Goal: Book appointment/travel/reservation

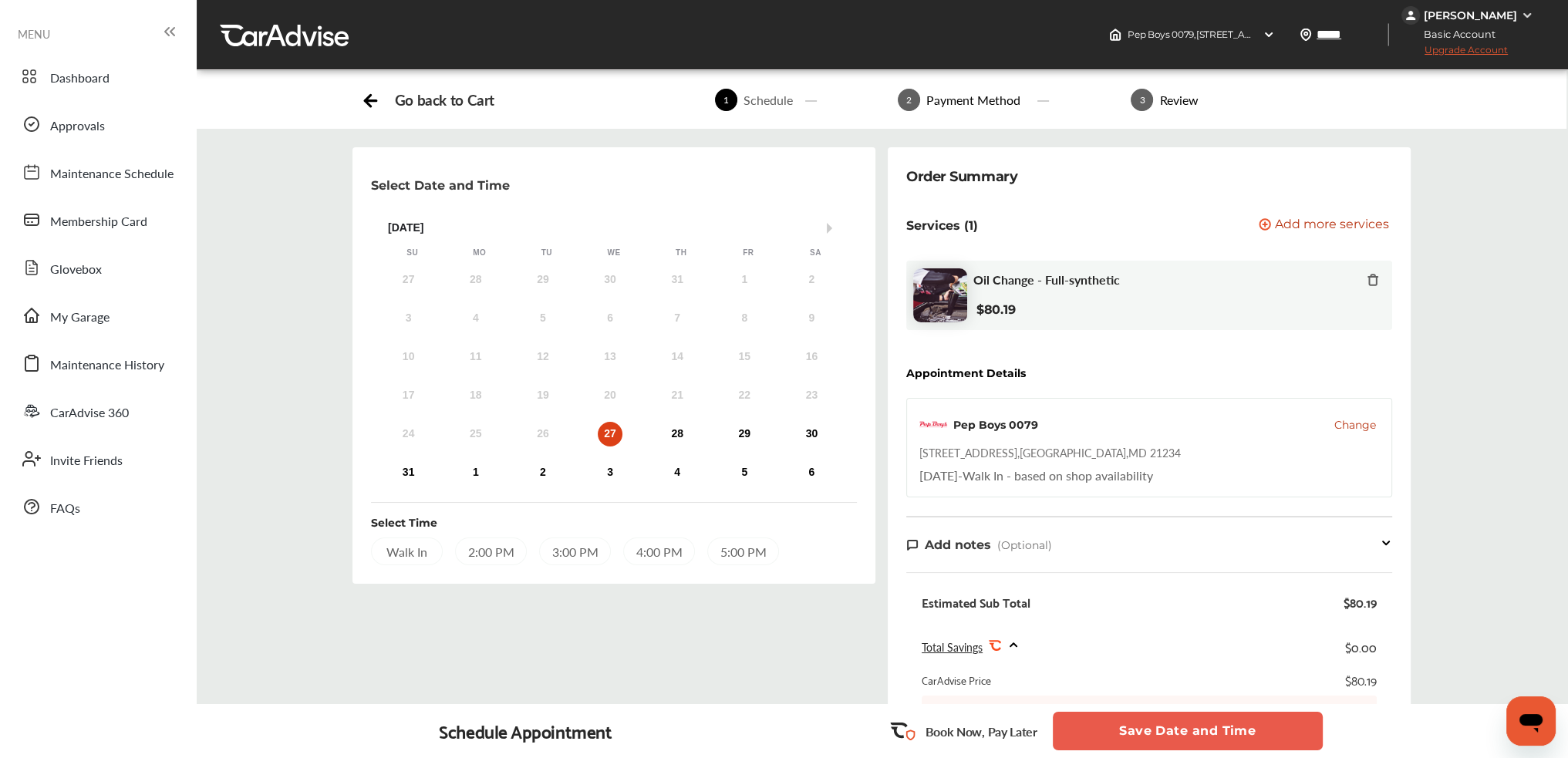
click at [422, 543] on div "Walk In" at bounding box center [407, 551] width 72 height 27
click at [1221, 733] on button "Save Date and Time" at bounding box center [1187, 732] width 270 height 39
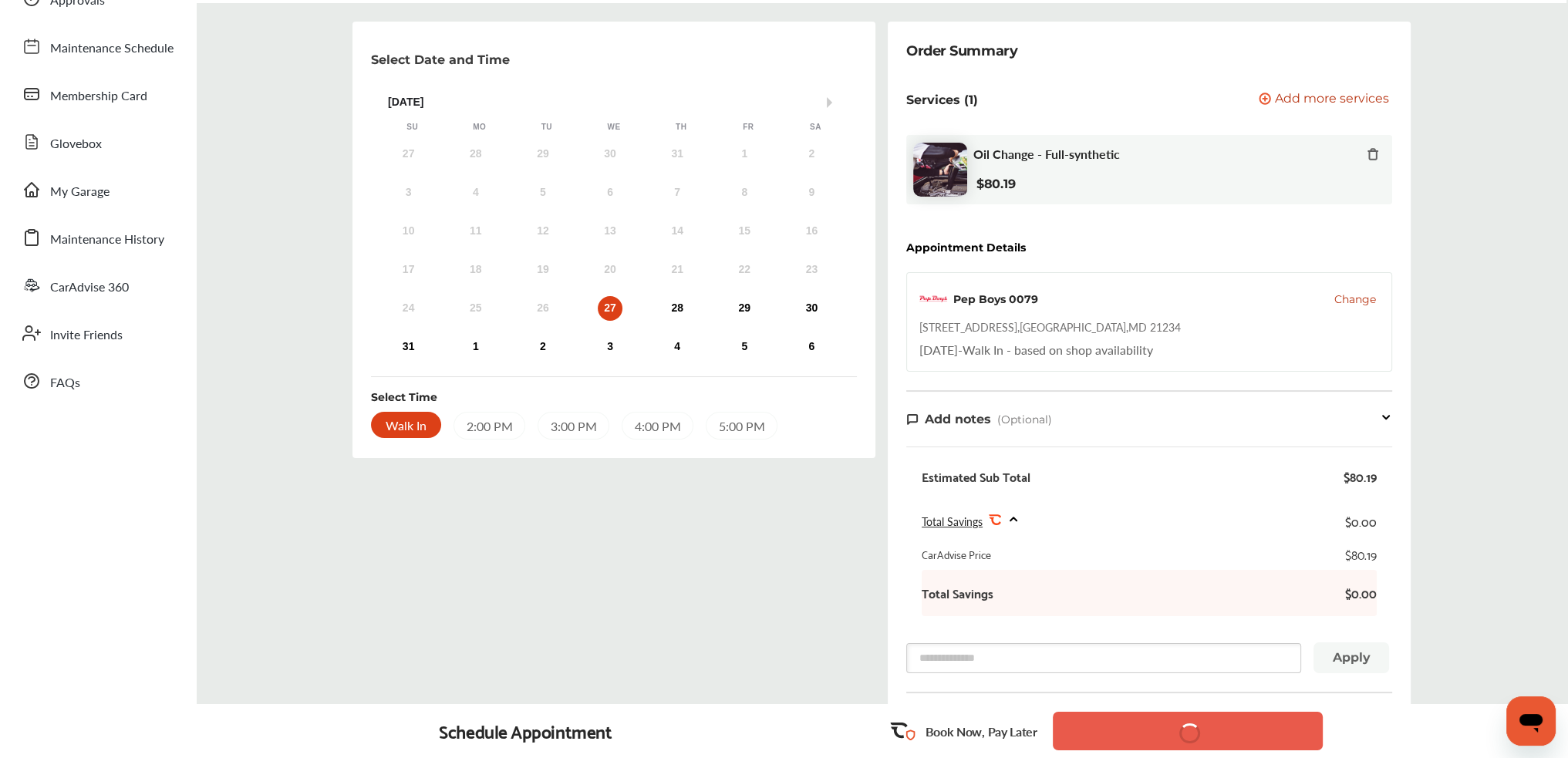
drag, startPoint x: 1518, startPoint y: 455, endPoint x: 1502, endPoint y: 528, distance: 74.7
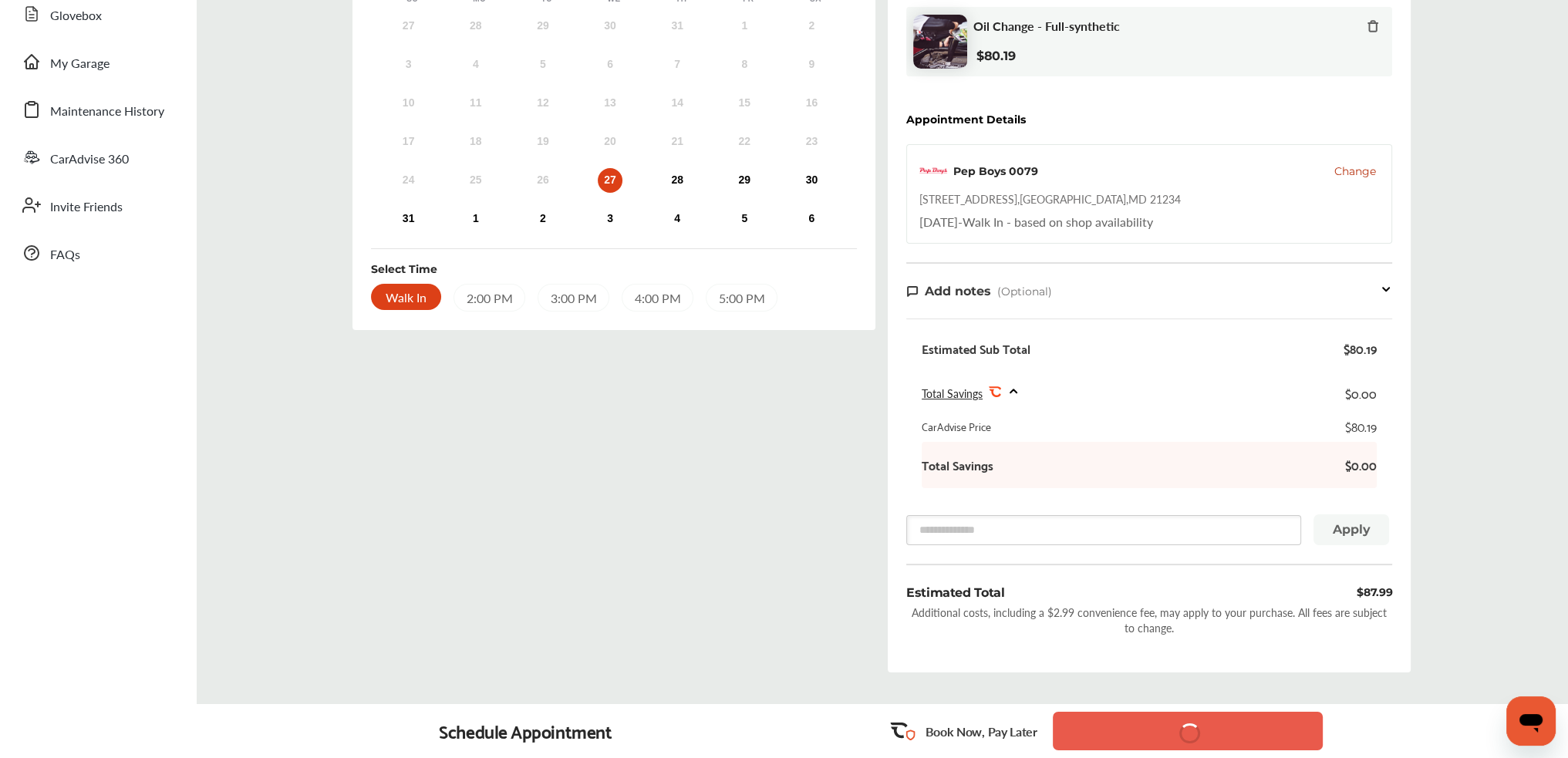
scroll to position [359, 0]
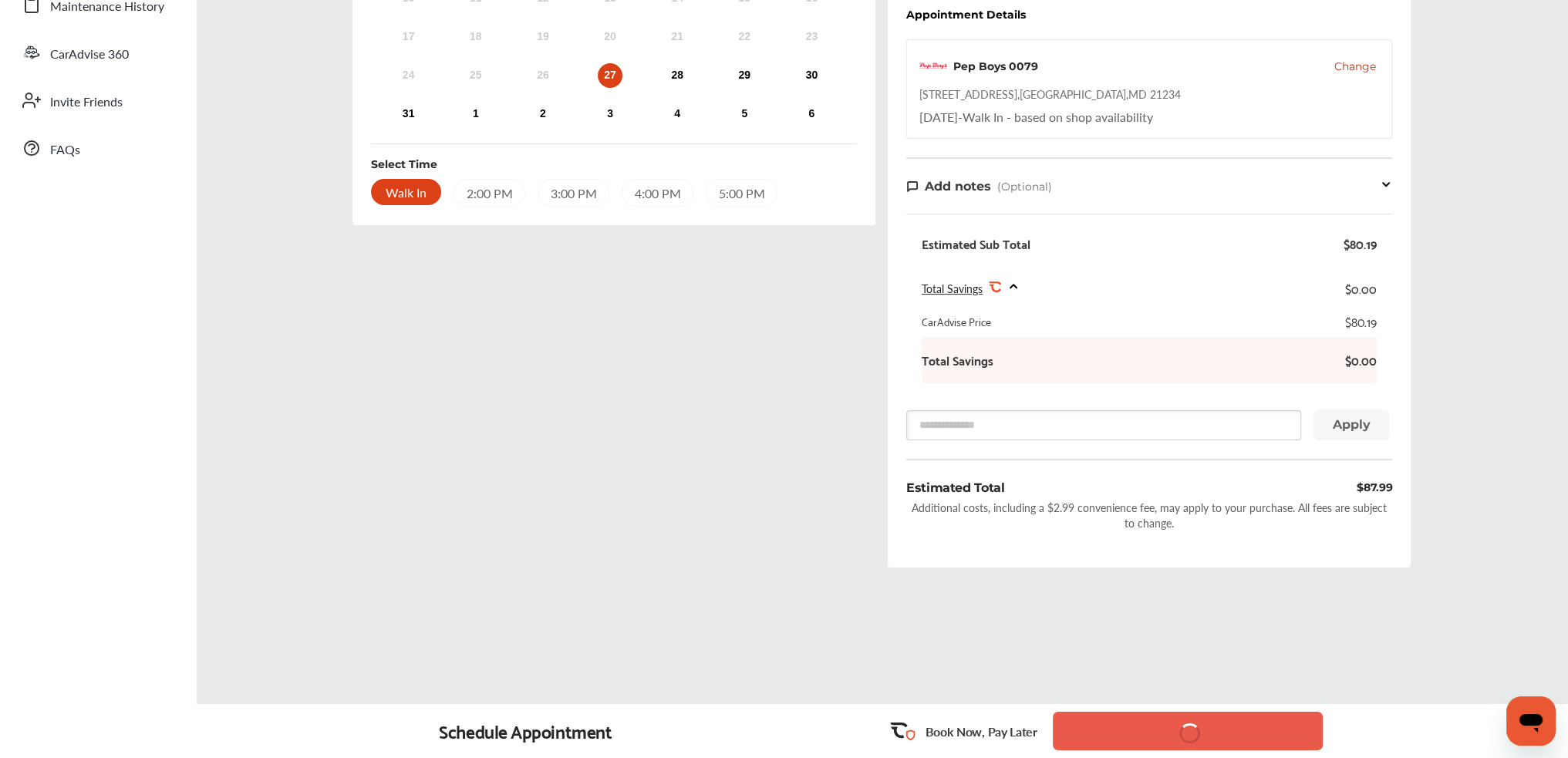
drag, startPoint x: 1501, startPoint y: 524, endPoint x: 1493, endPoint y: 642, distance: 118.3
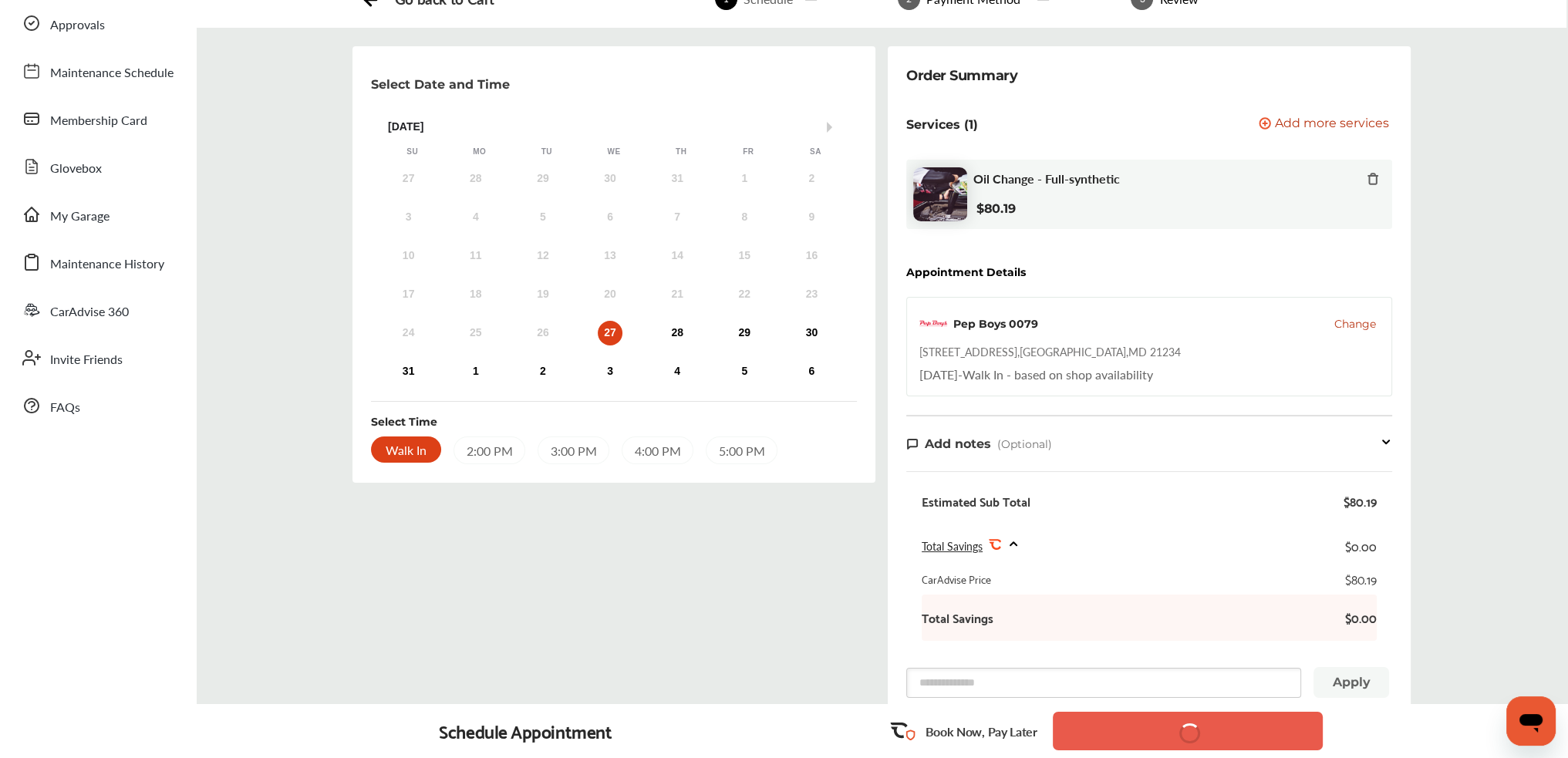
scroll to position [0, 0]
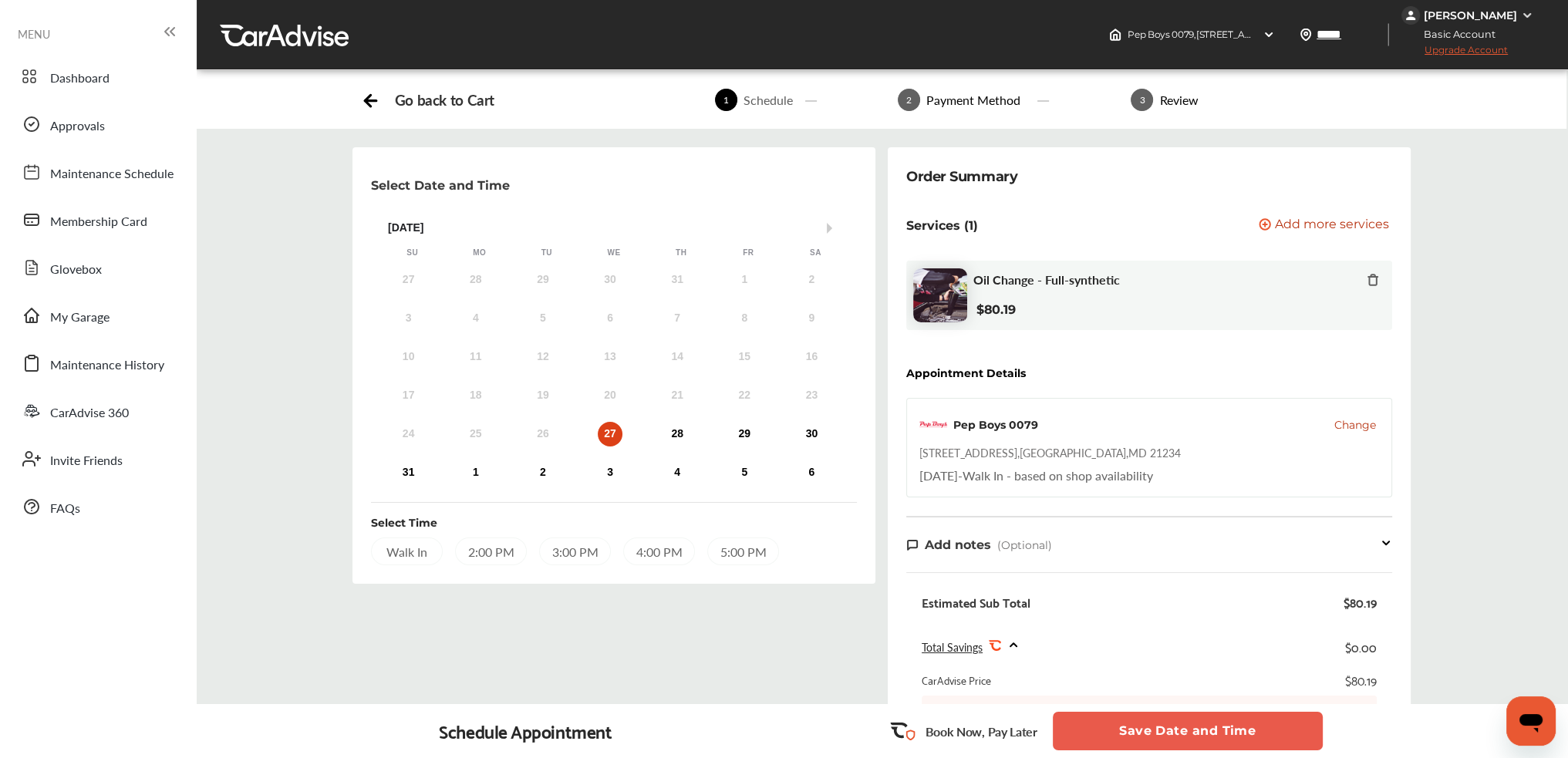
click at [974, 98] on div "Payment Method" at bounding box center [973, 100] width 106 height 18
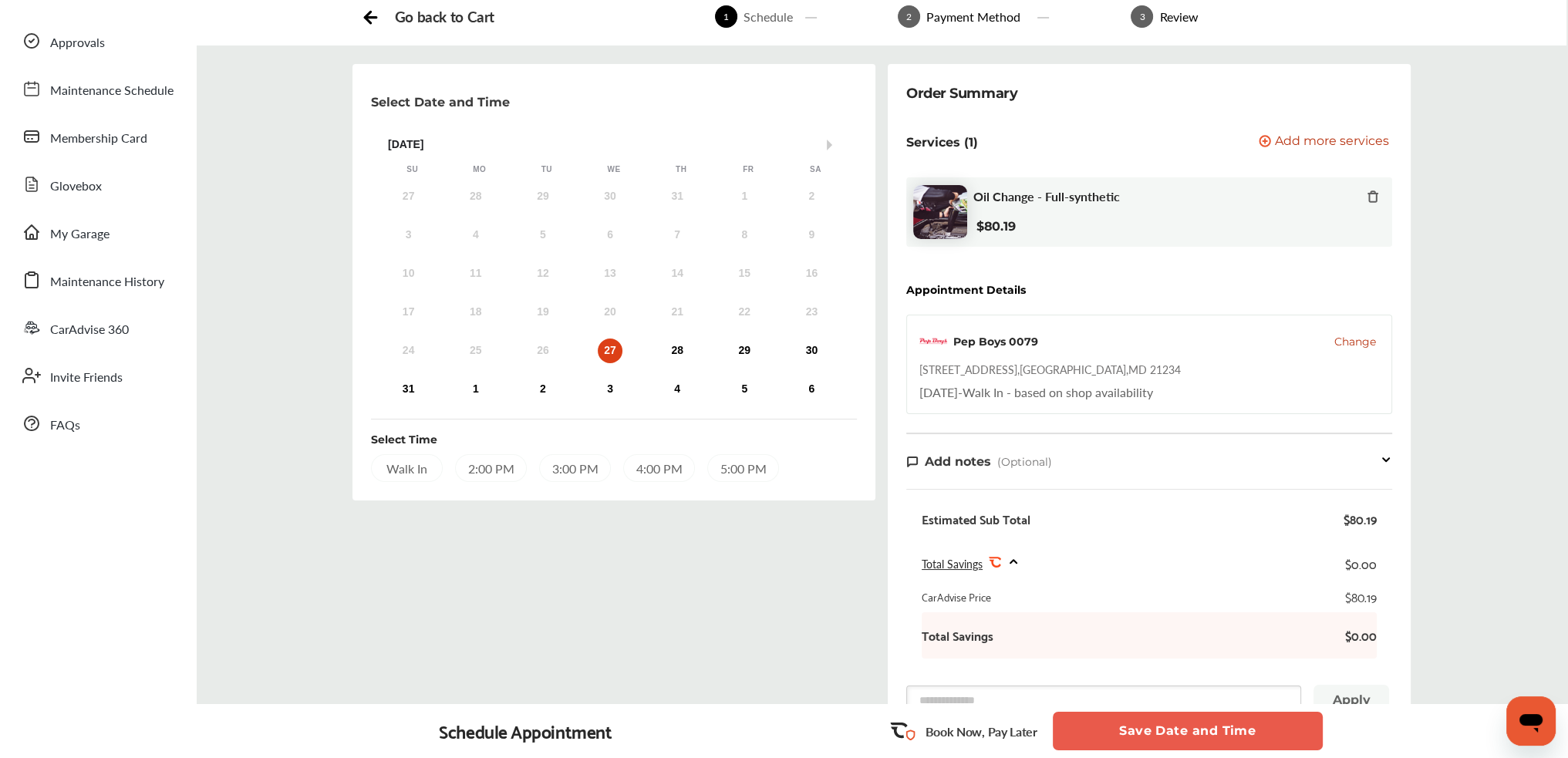
scroll to position [179, 0]
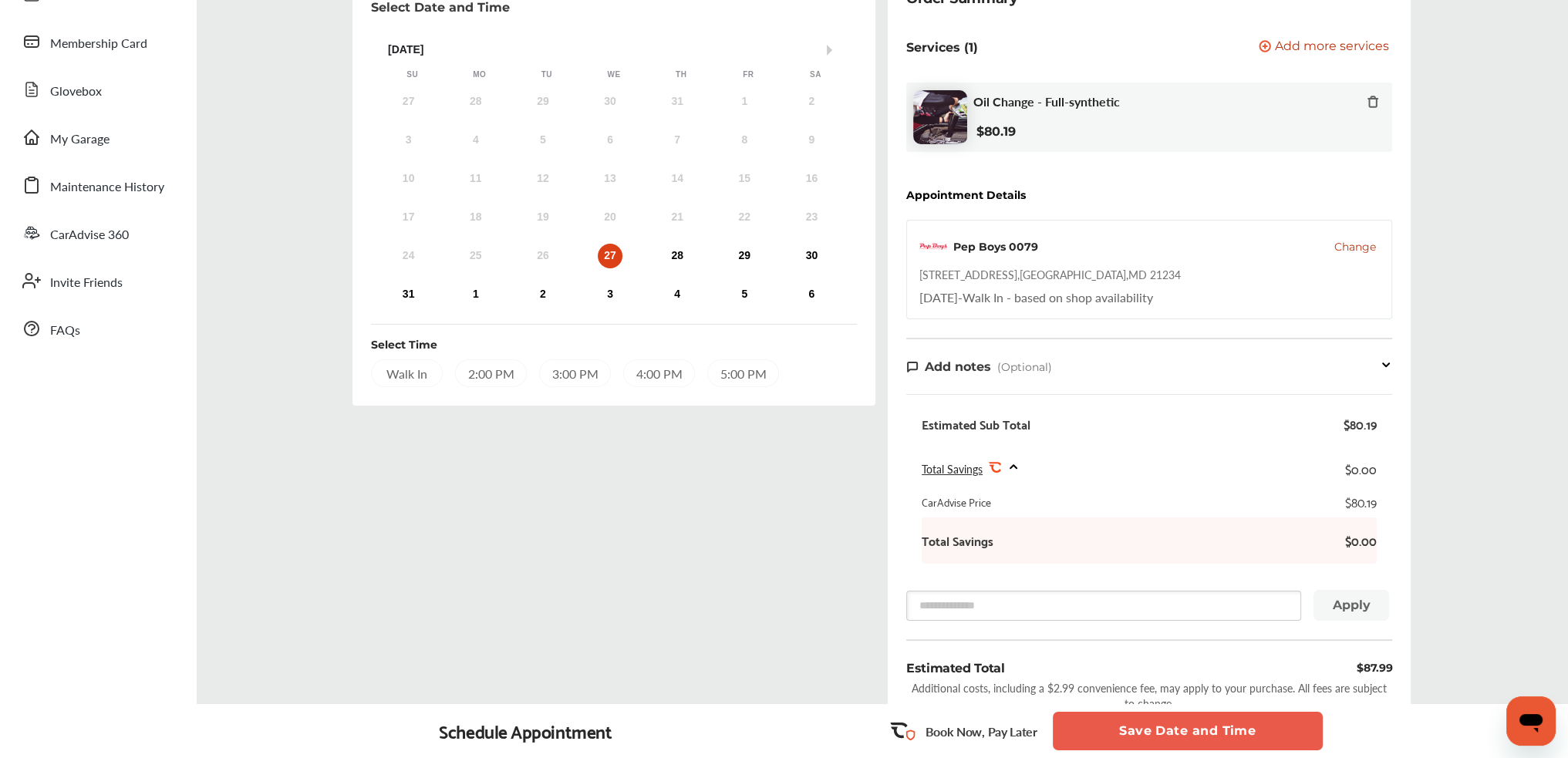
drag, startPoint x: 1478, startPoint y: 359, endPoint x: 1460, endPoint y: 474, distance: 116.4
click at [401, 370] on div "Walk In" at bounding box center [407, 373] width 72 height 27
click at [1266, 738] on button "Save Date and Time" at bounding box center [1187, 732] width 270 height 39
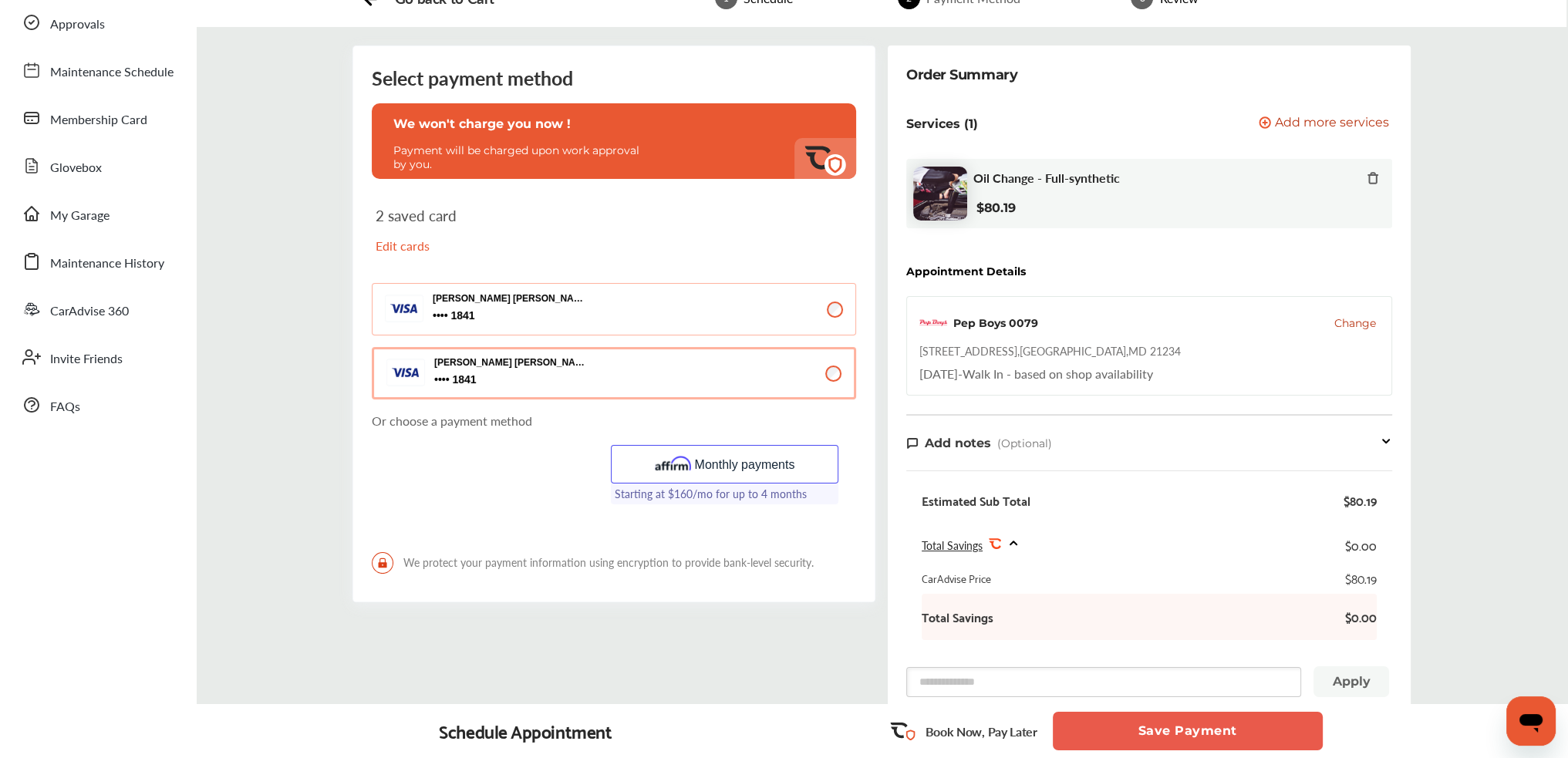
scroll to position [127, 0]
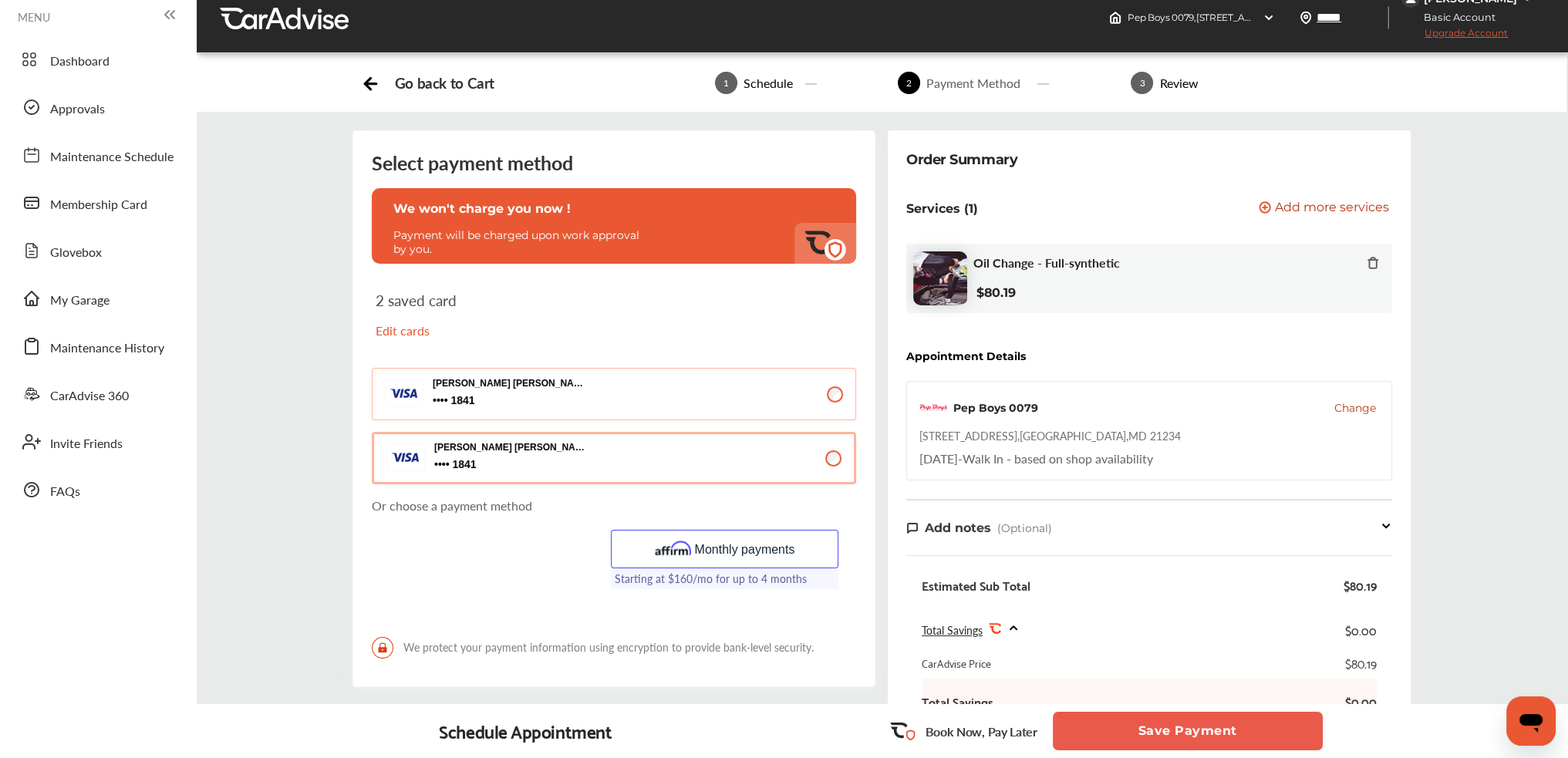
drag, startPoint x: 1447, startPoint y: 542, endPoint x: 1452, endPoint y: 470, distance: 72.2
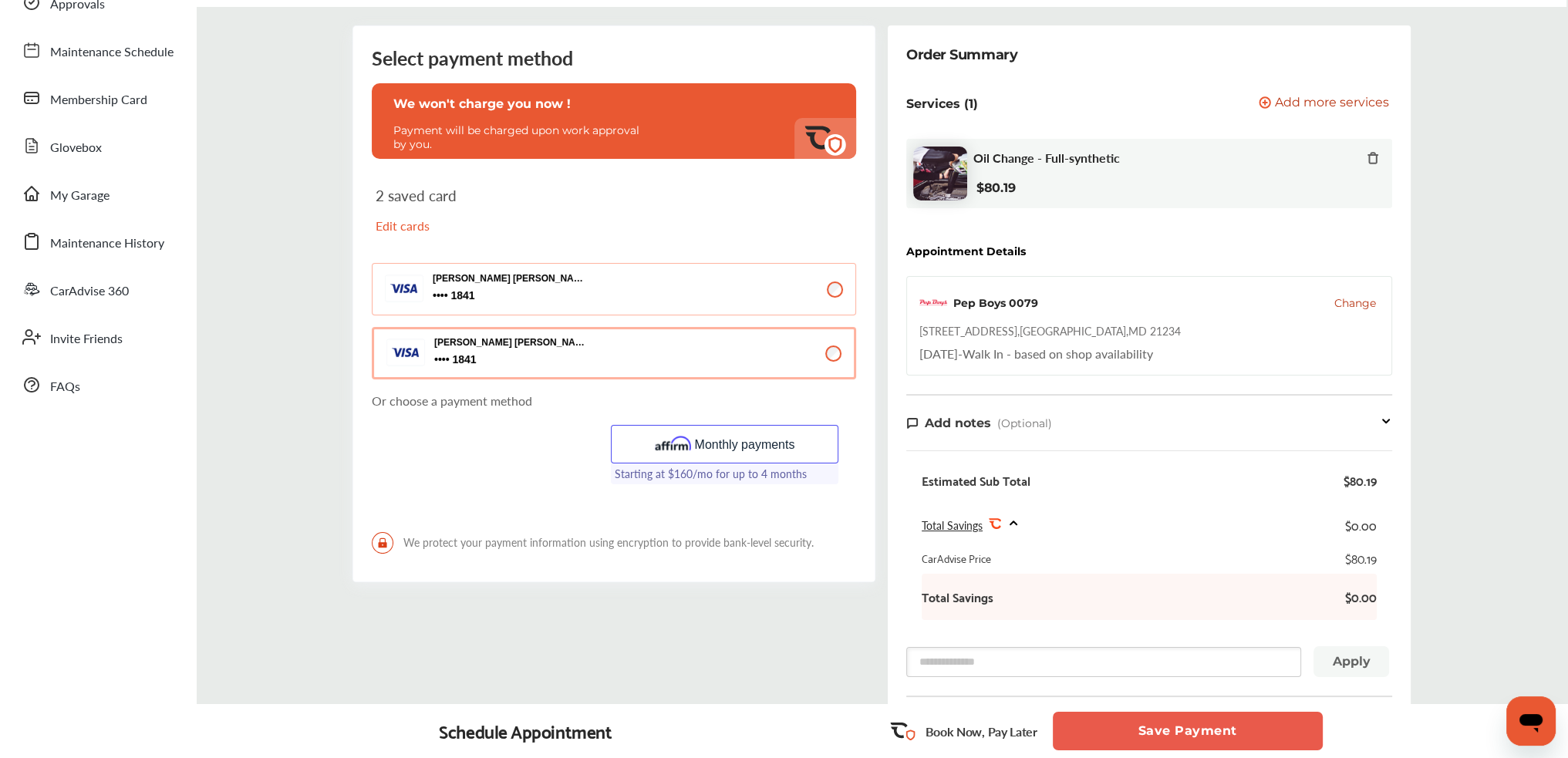
scroll to position [289, 0]
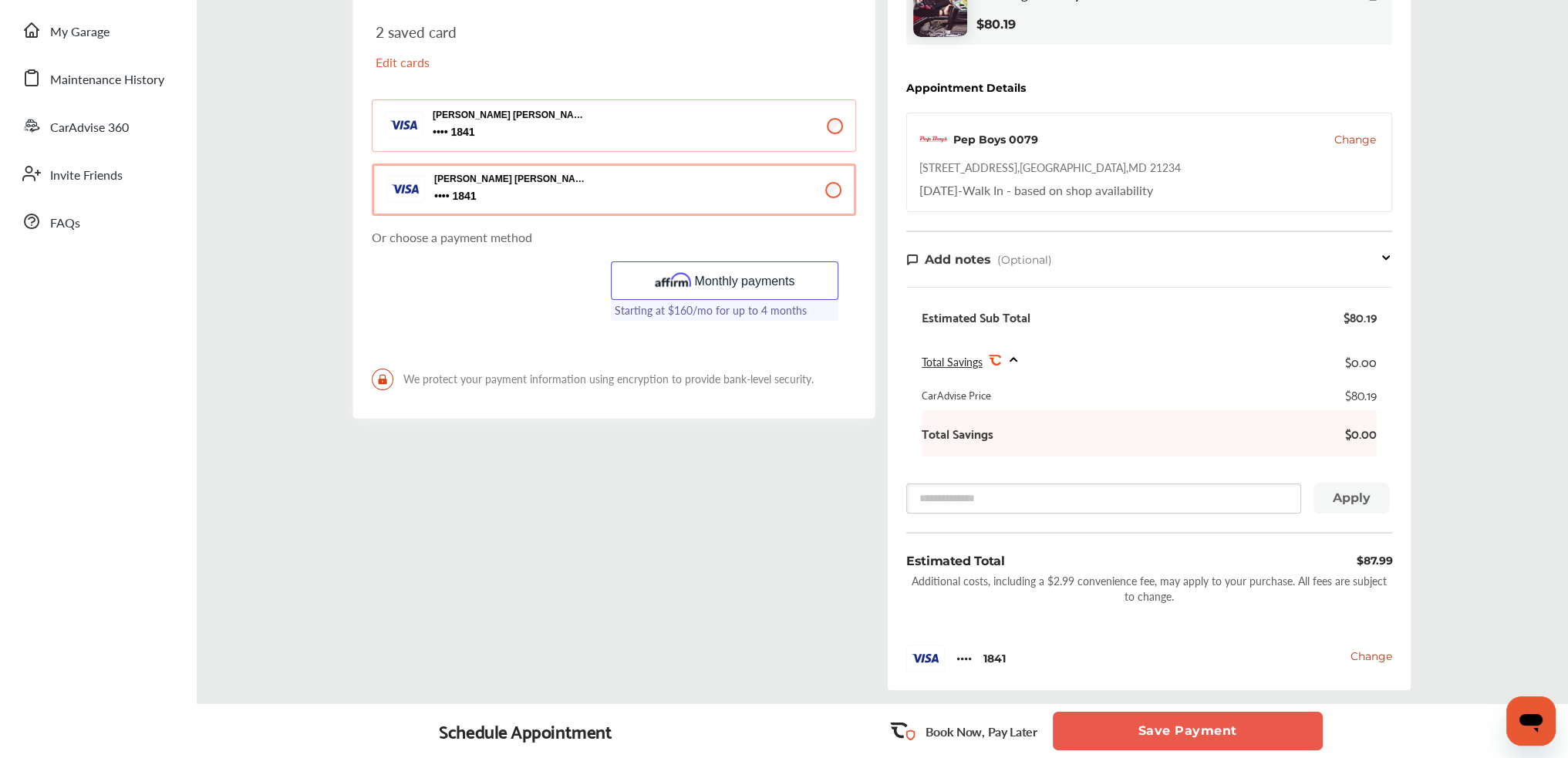
drag, startPoint x: 1478, startPoint y: 418, endPoint x: 1467, endPoint y: 514, distance: 96.6
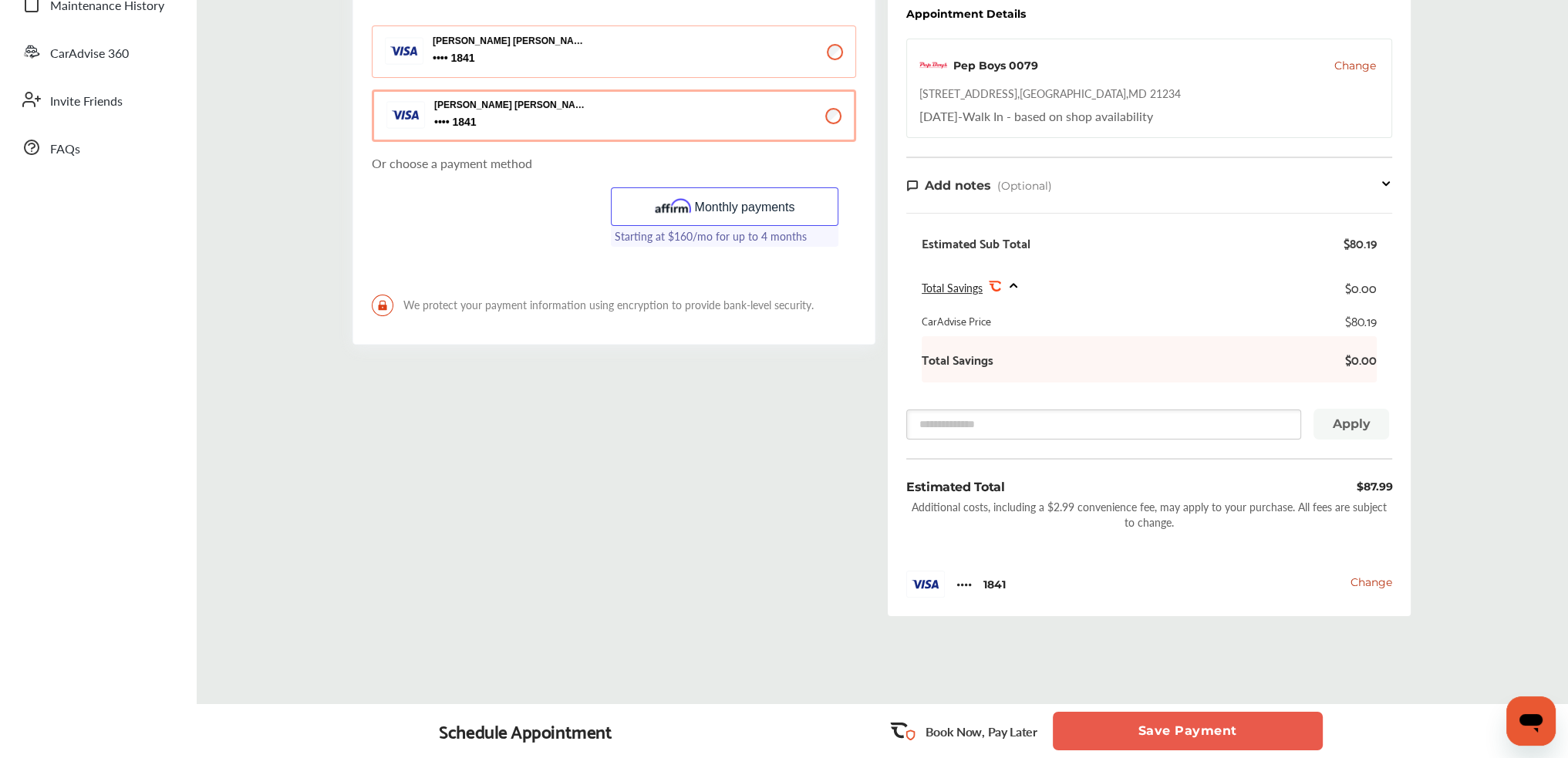
drag, startPoint x: 1484, startPoint y: 455, endPoint x: 1475, endPoint y: 508, distance: 53.8
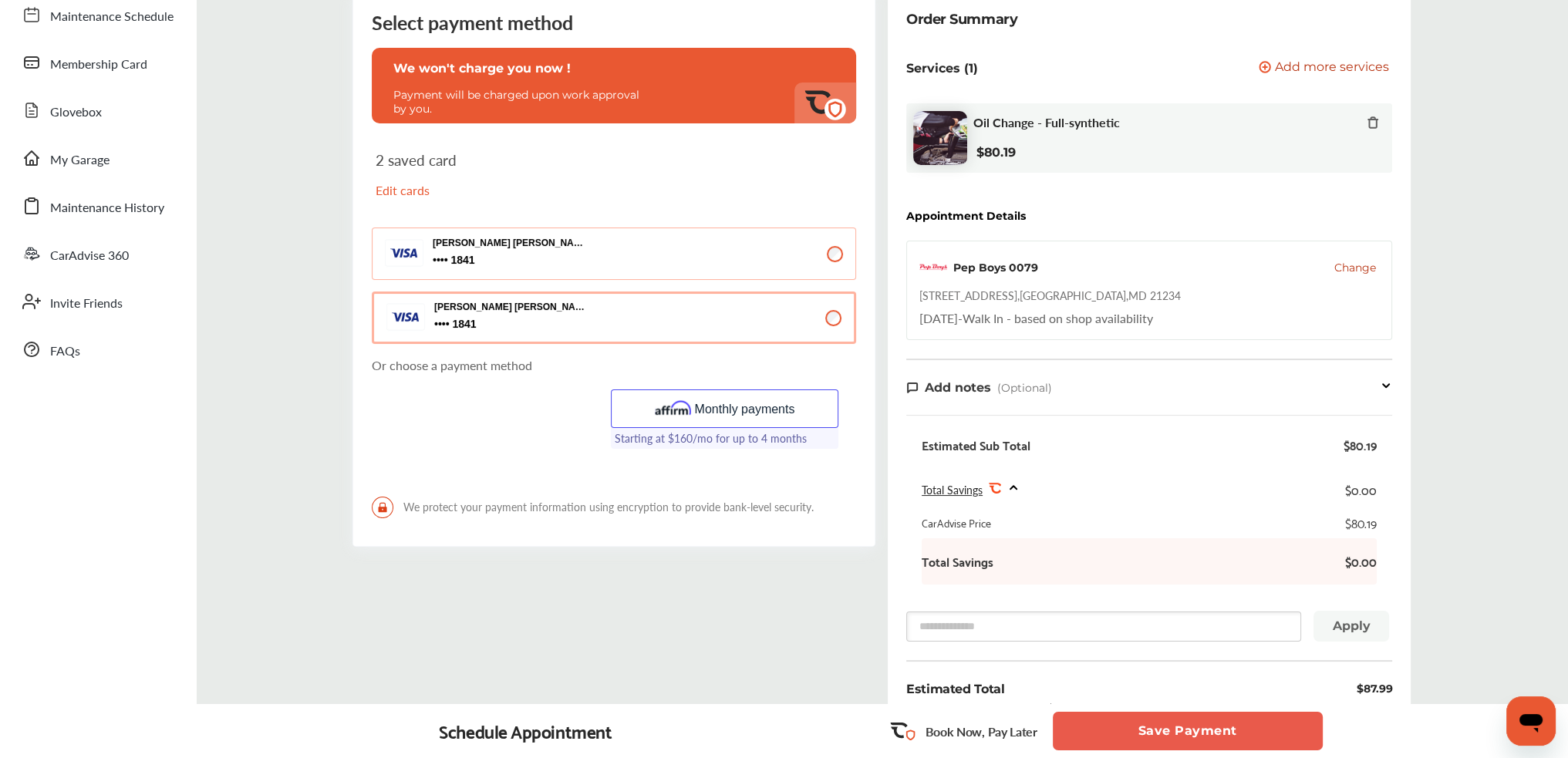
drag, startPoint x: 1475, startPoint y: 508, endPoint x: 1474, endPoint y: 447, distance: 61.0
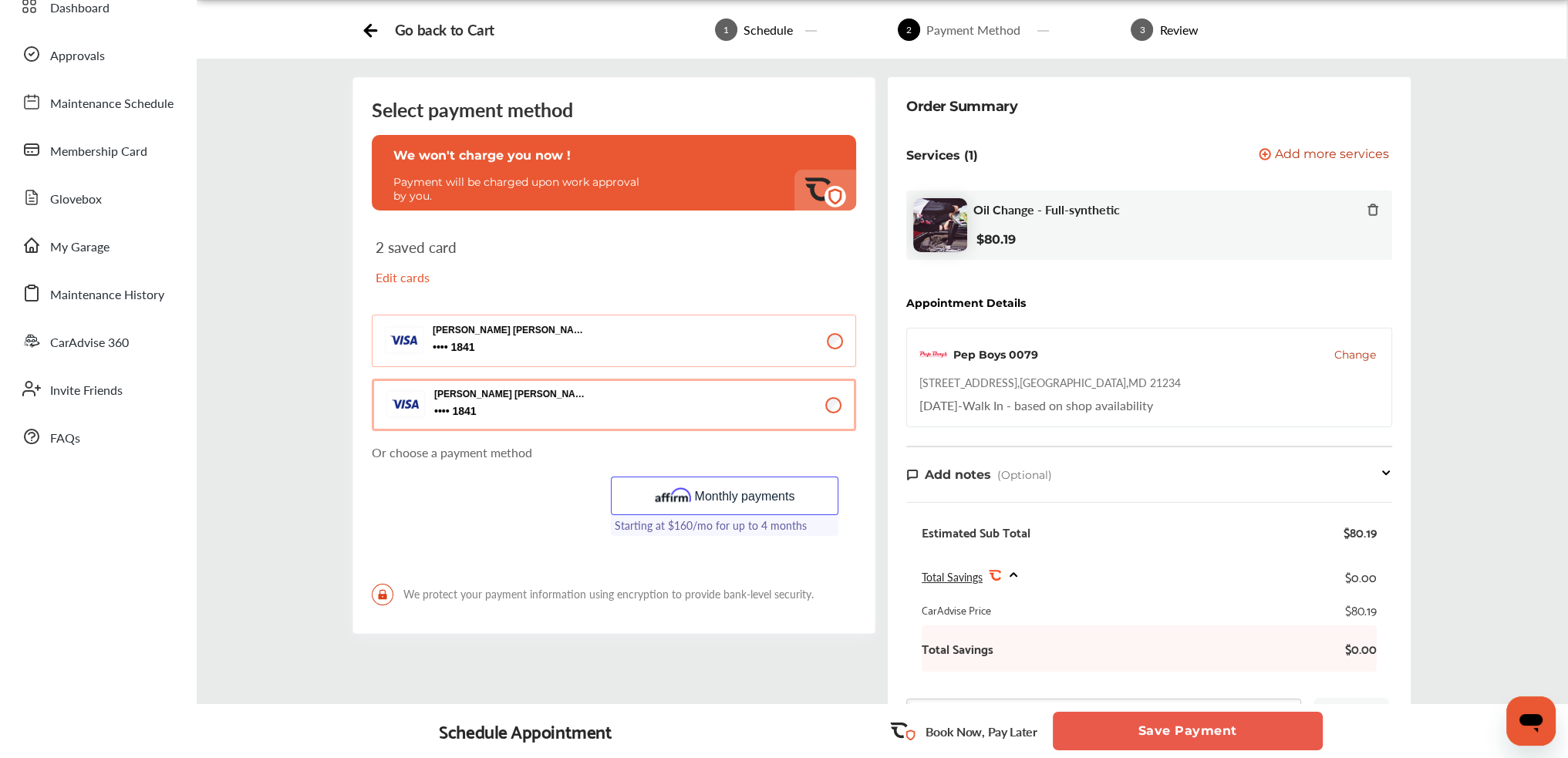
drag, startPoint x: 1470, startPoint y: 415, endPoint x: 1465, endPoint y: 340, distance: 75.2
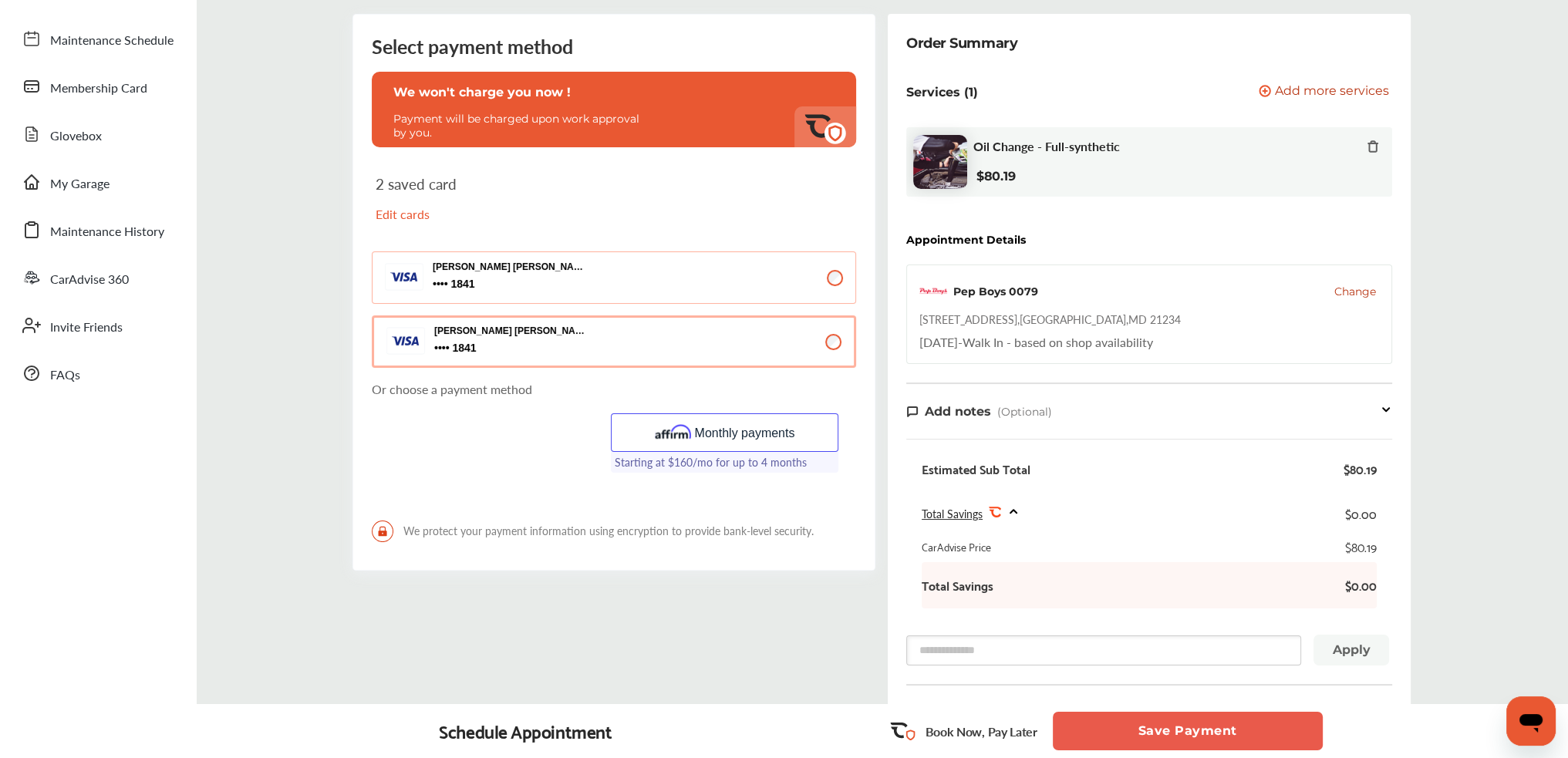
drag, startPoint x: 1465, startPoint y: 340, endPoint x: 1460, endPoint y: 414, distance: 74.2
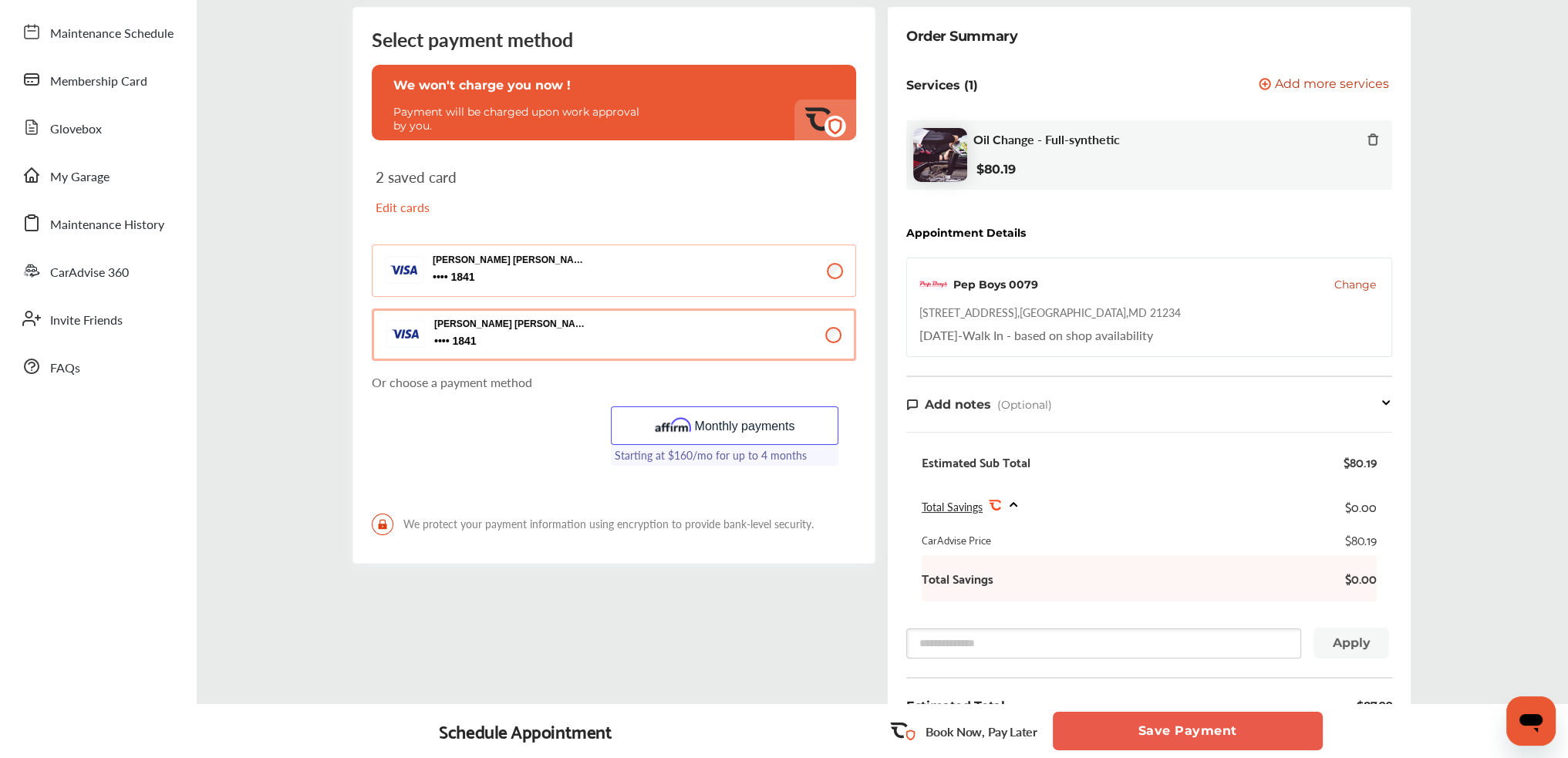
click at [1200, 729] on button "Save Payment" at bounding box center [1187, 732] width 270 height 39
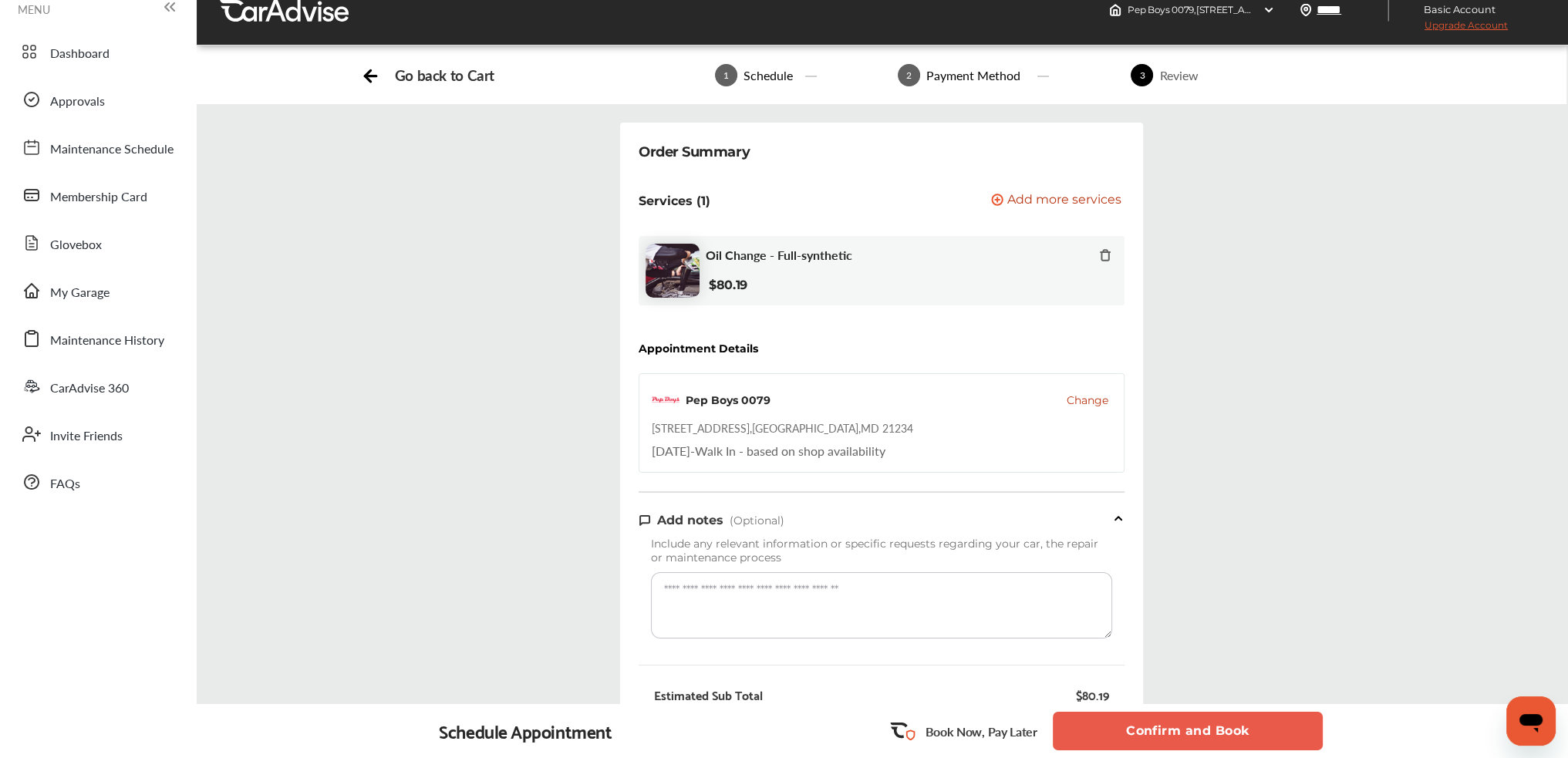
drag, startPoint x: 1399, startPoint y: 487, endPoint x: 1386, endPoint y: 555, distance: 69.2
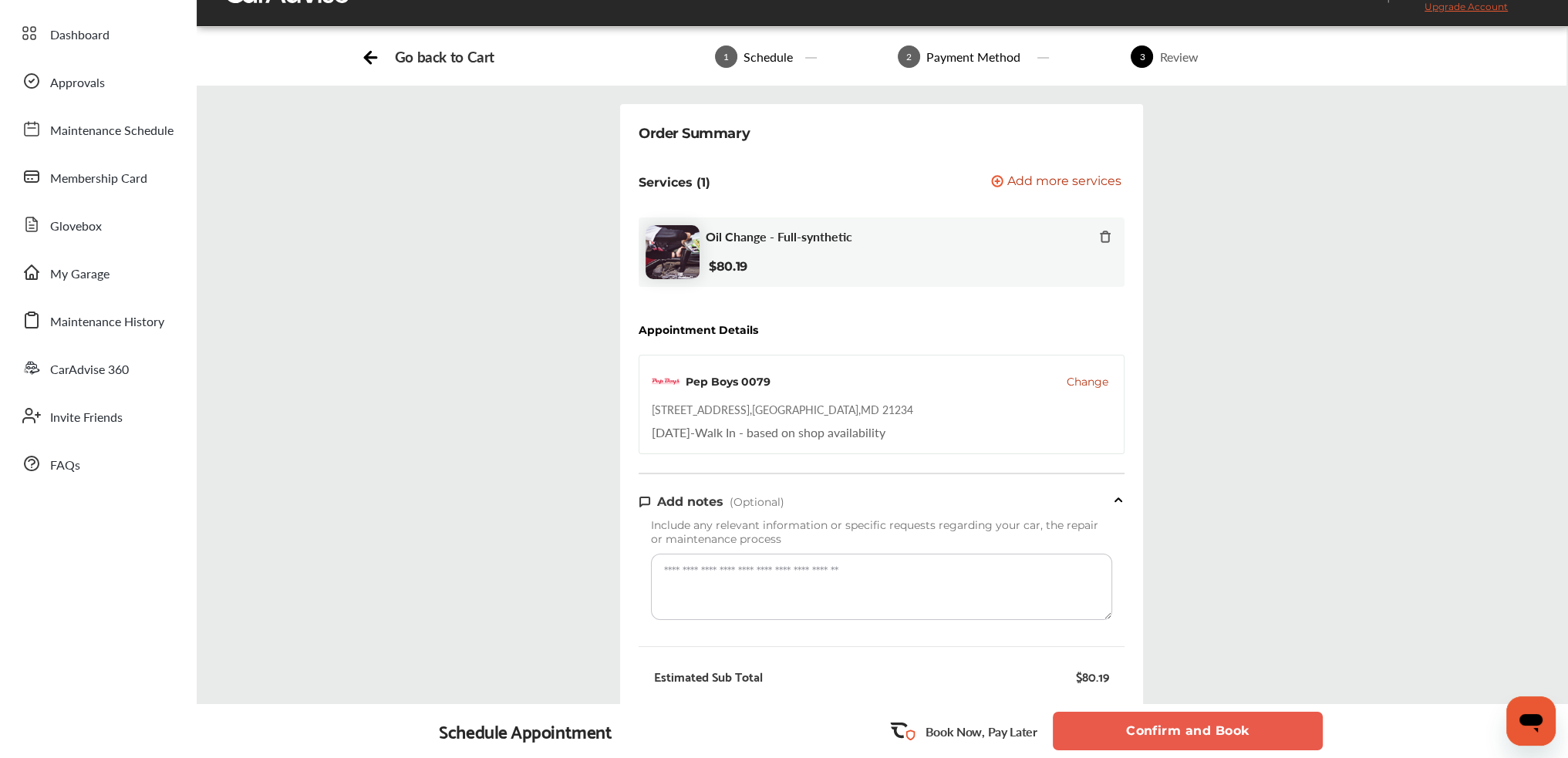
click at [1187, 730] on button "Confirm and Book" at bounding box center [1187, 732] width 270 height 39
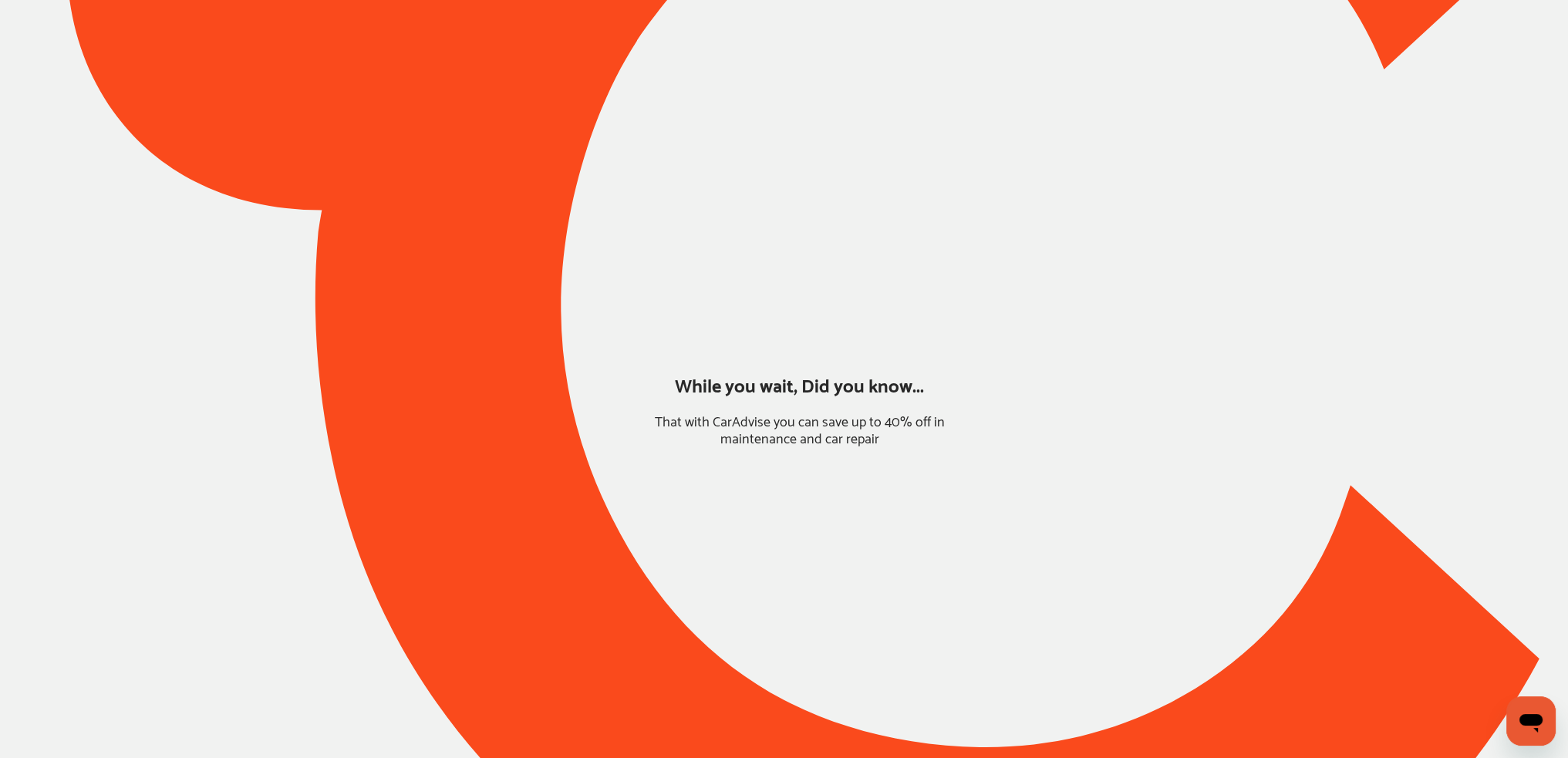
scroll to position [43, 0]
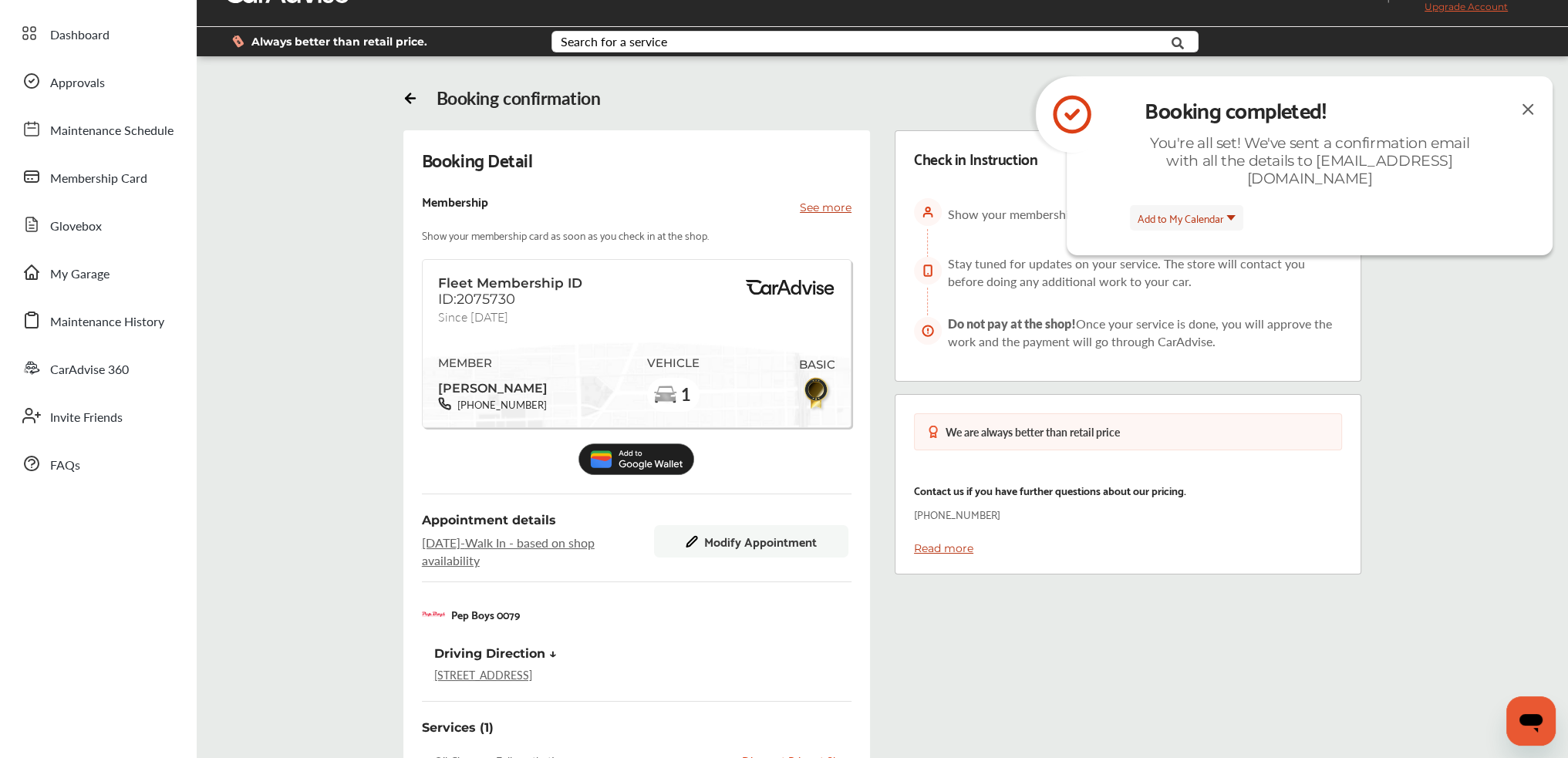
click at [1525, 105] on img at bounding box center [1527, 109] width 19 height 20
